Goal: Task Accomplishment & Management: Use online tool/utility

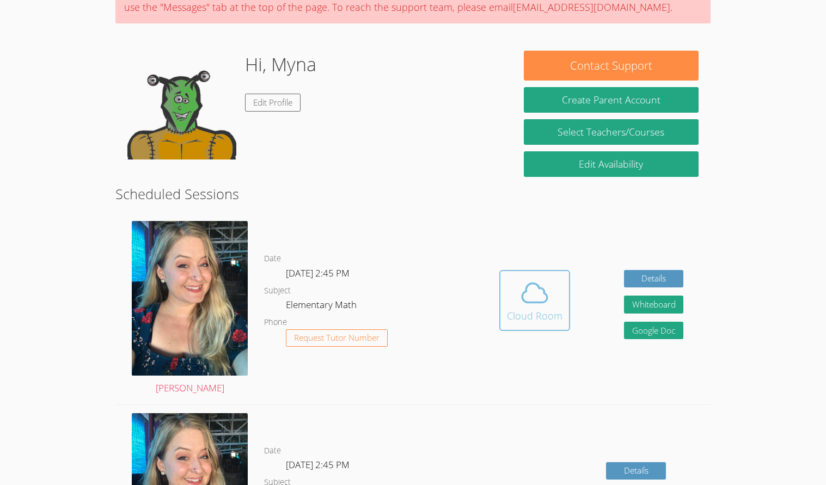
scroll to position [113, 0]
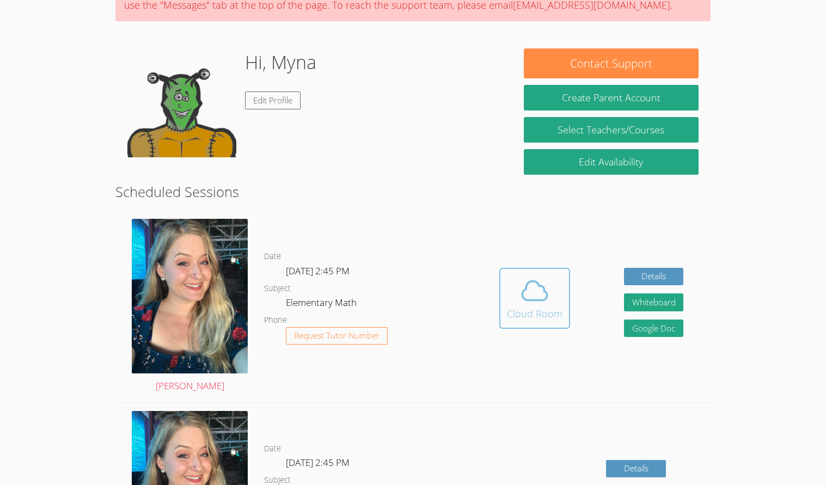
click at [541, 304] on icon at bounding box center [534, 290] width 30 height 30
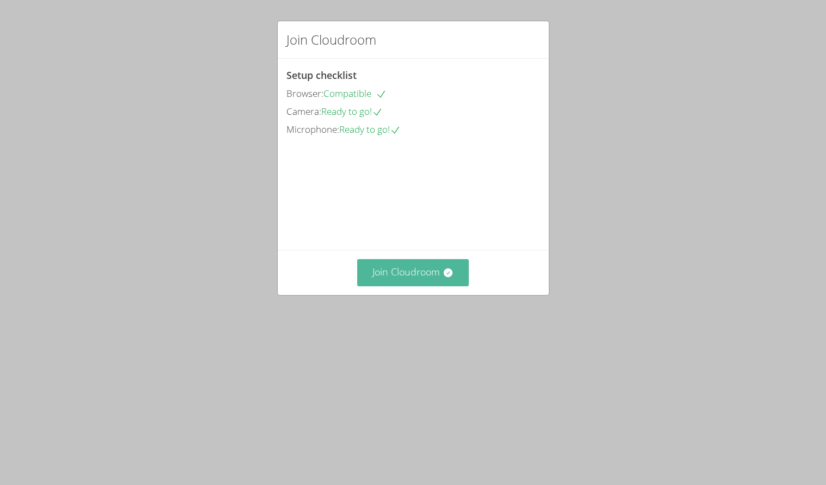
click at [411, 286] on button "Join Cloudroom" at bounding box center [413, 272] width 112 height 27
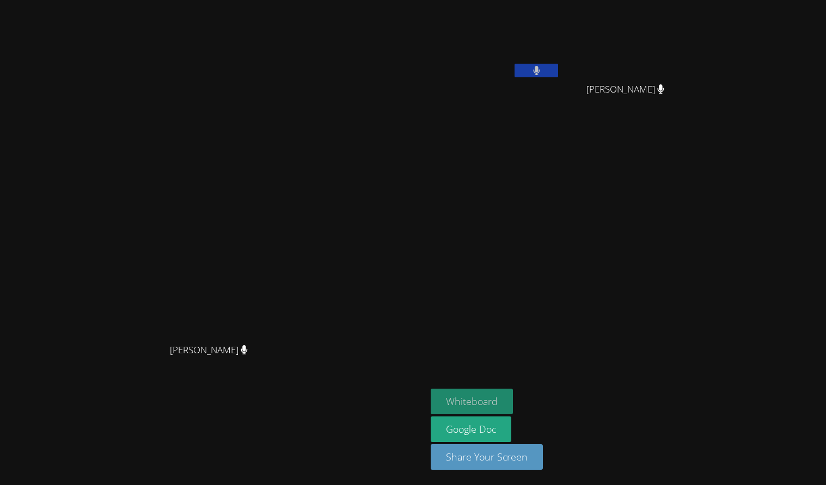
click at [513, 405] on button "Whiteboard" at bounding box center [471, 402] width 82 height 26
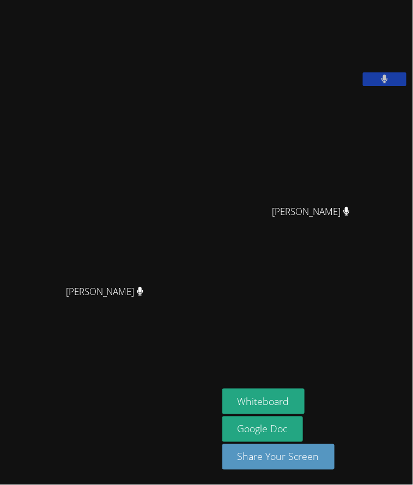
click at [46, 350] on div "[PERSON_NAME] [PERSON_NAME]" at bounding box center [108, 242] width 209 height 476
click at [187, 334] on div "[PERSON_NAME] [PERSON_NAME]" at bounding box center [108, 242] width 209 height 476
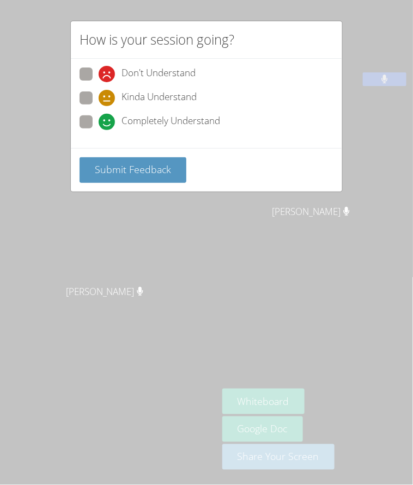
click at [99, 130] on span at bounding box center [99, 130] width 0 height 0
click at [99, 125] on input "Completely Understand" at bounding box center [103, 119] width 9 height 9
radio input "true"
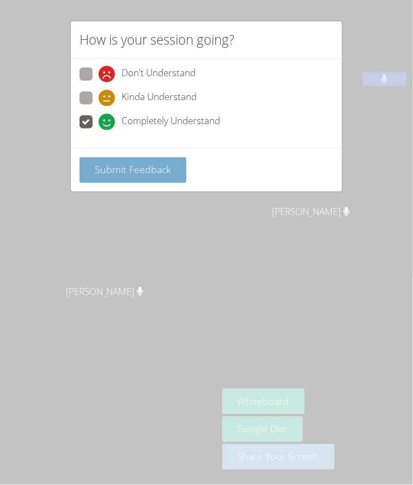
click at [130, 172] on span "Submit Feedback" at bounding box center [133, 169] width 76 height 13
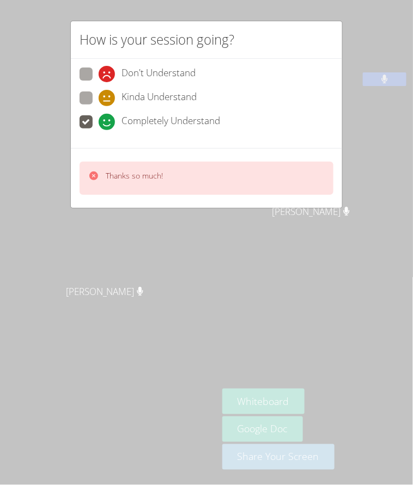
click at [142, 376] on div "How is your session going? Don't Understand Kinda Understand Completely Underst…" at bounding box center [206, 242] width 413 height 485
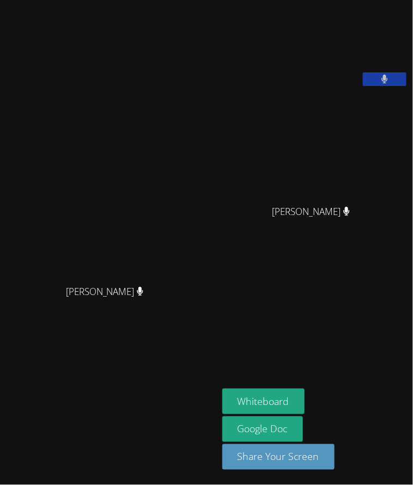
click at [384, 84] on icon at bounding box center [384, 79] width 7 height 9
